Goal: Register for event/course

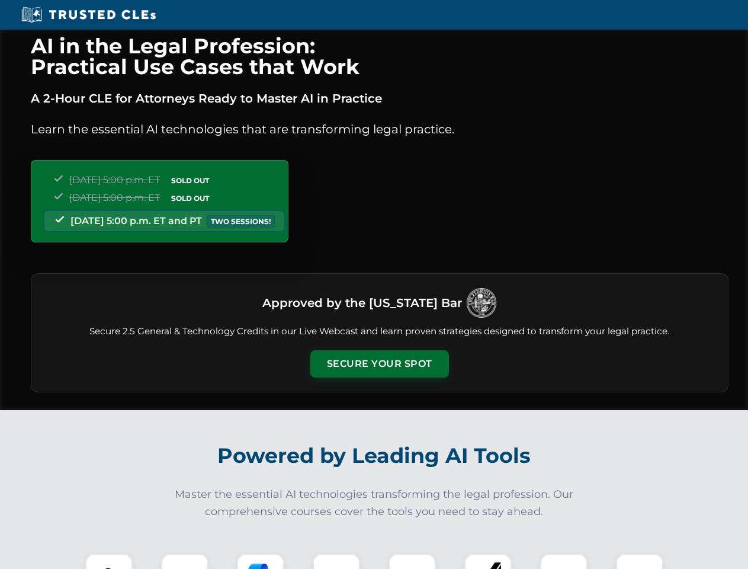
click at [379, 364] on button "Secure Your Spot" at bounding box center [379, 363] width 139 height 27
click at [109, 561] on img at bounding box center [109, 577] width 34 height 34
click at [185, 561] on div at bounding box center [184, 576] width 47 height 47
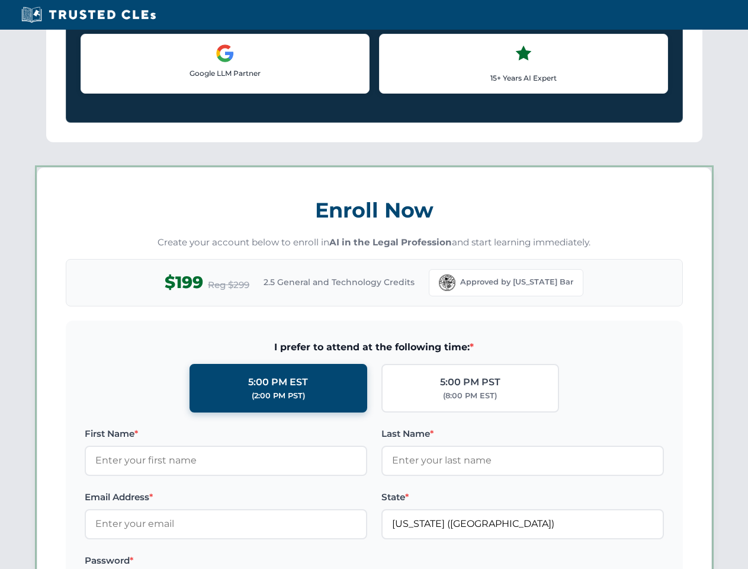
click at [337, 561] on label "Password *" at bounding box center [226, 560] width 283 height 14
